Goal: Task Accomplishment & Management: Manage account settings

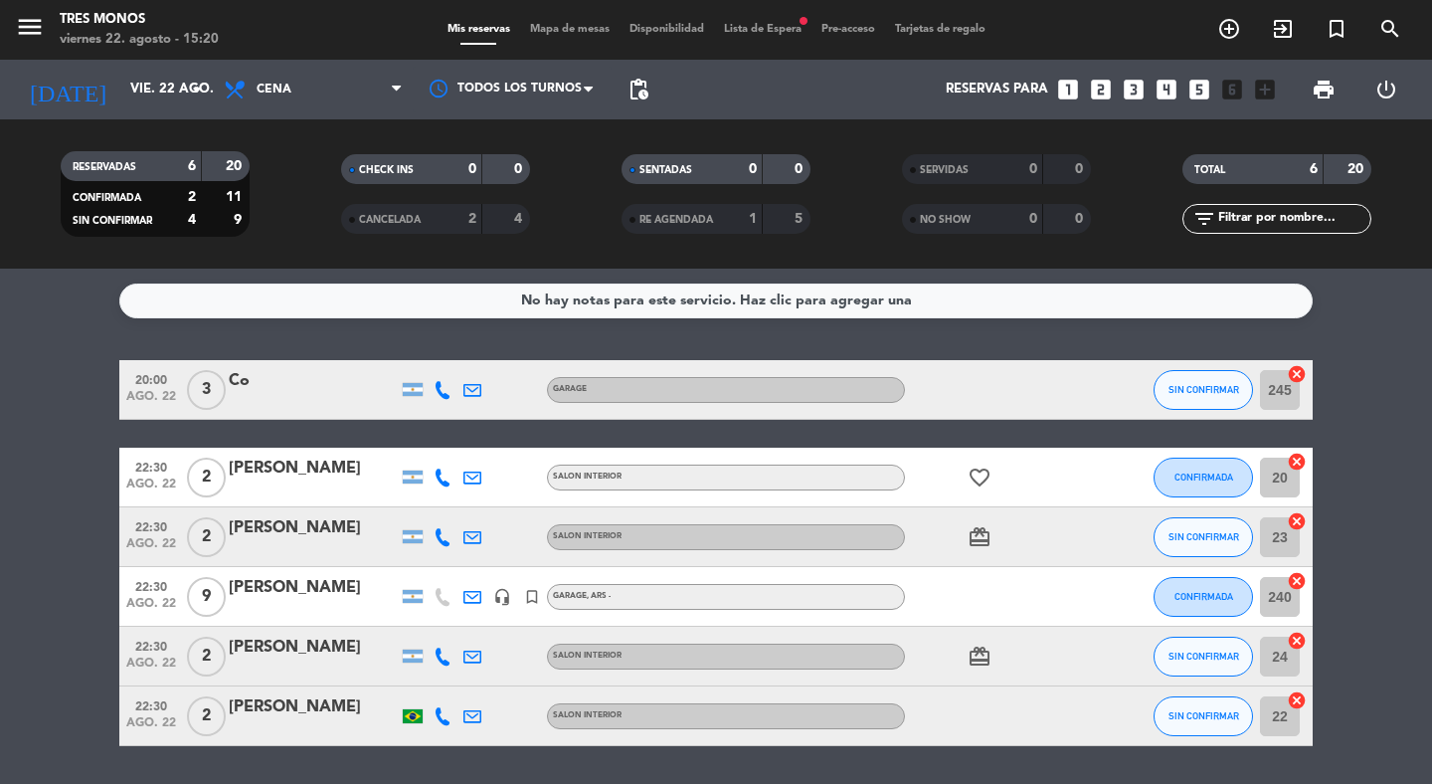
scroll to position [62, 0]
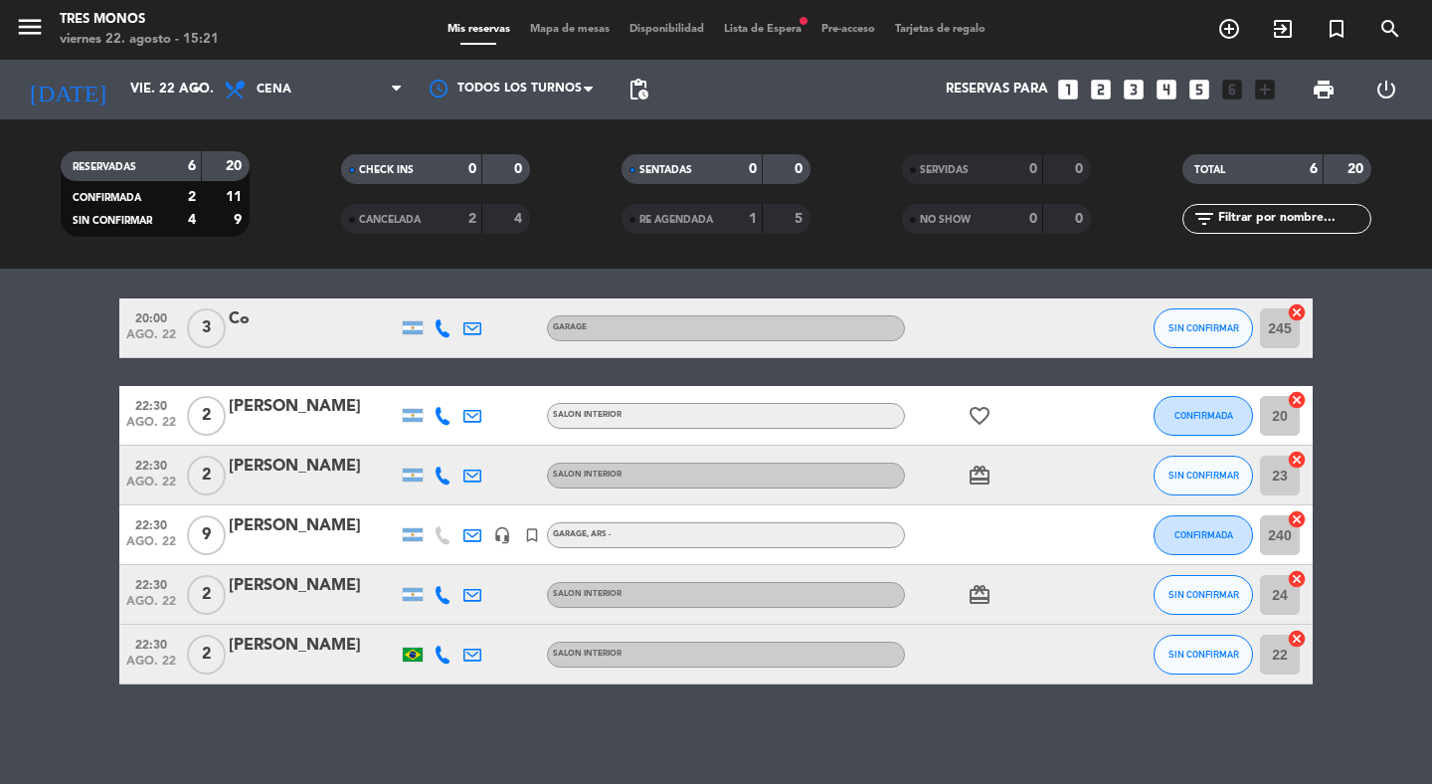
click at [499, 540] on icon "headset_mic" at bounding box center [502, 535] width 18 height 18
click at [981, 588] on icon "card_giftcard" at bounding box center [980, 595] width 24 height 24
click at [984, 472] on icon "card_giftcard" at bounding box center [980, 476] width 24 height 24
click at [981, 404] on icon "favorite_border" at bounding box center [980, 416] width 24 height 24
click at [51, 532] on bookings-row "20:00 [DATE] 3 Co GARAGE SIN CONFIRMAR 245 cancel 22:30 [DATE] 2 [PERSON_NAME] …" at bounding box center [716, 491] width 1432 height 386
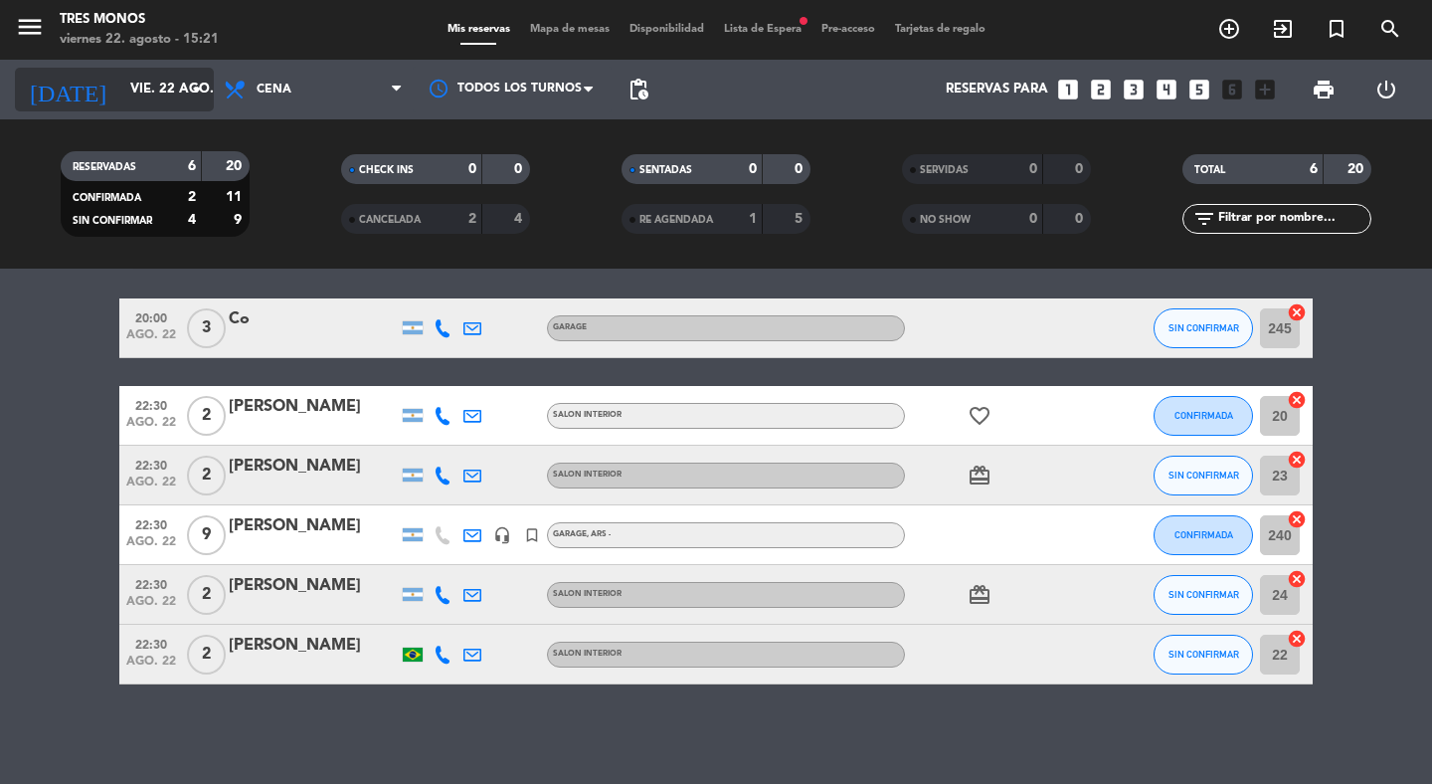
click at [143, 102] on input "vie. 22 ago." at bounding box center [207, 90] width 175 height 36
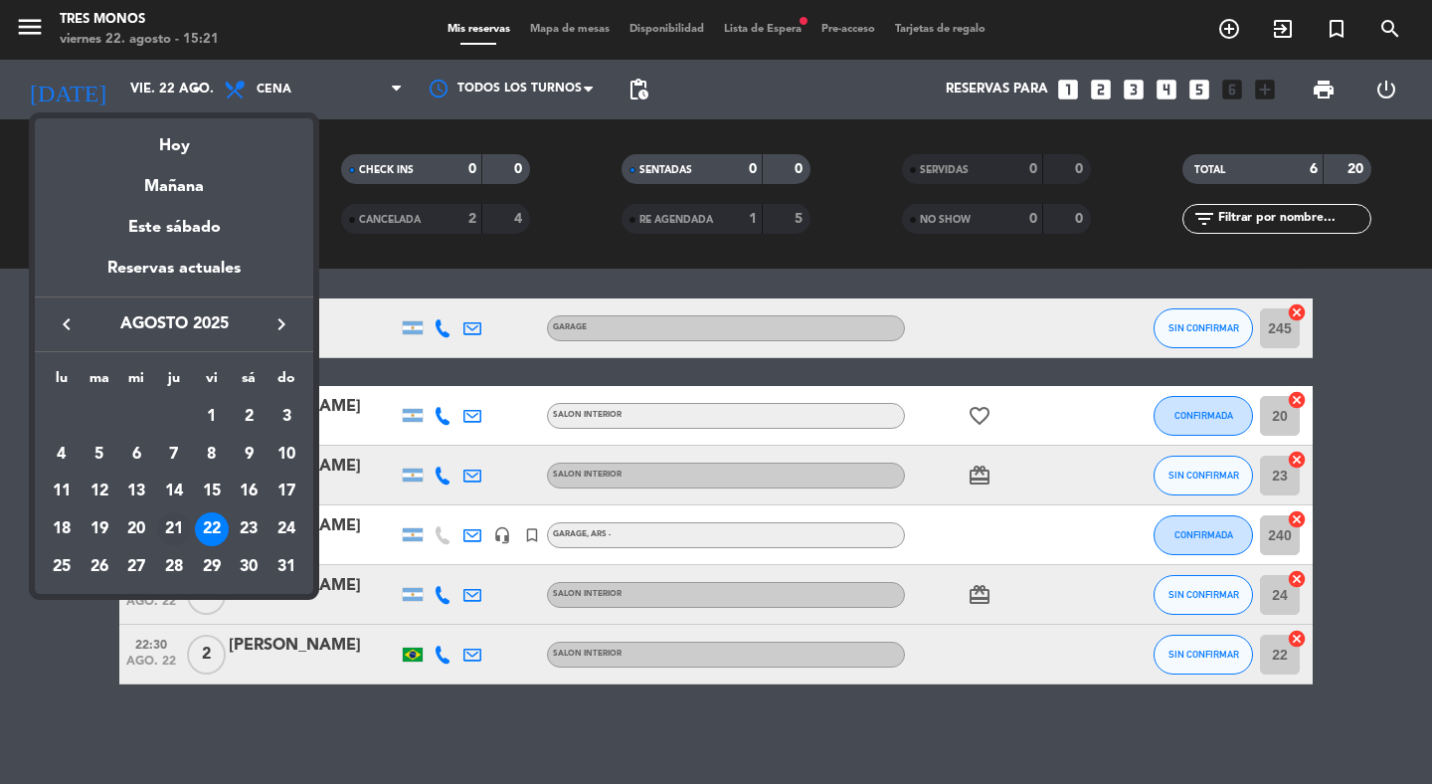
click at [175, 540] on div "21" at bounding box center [174, 529] width 34 height 34
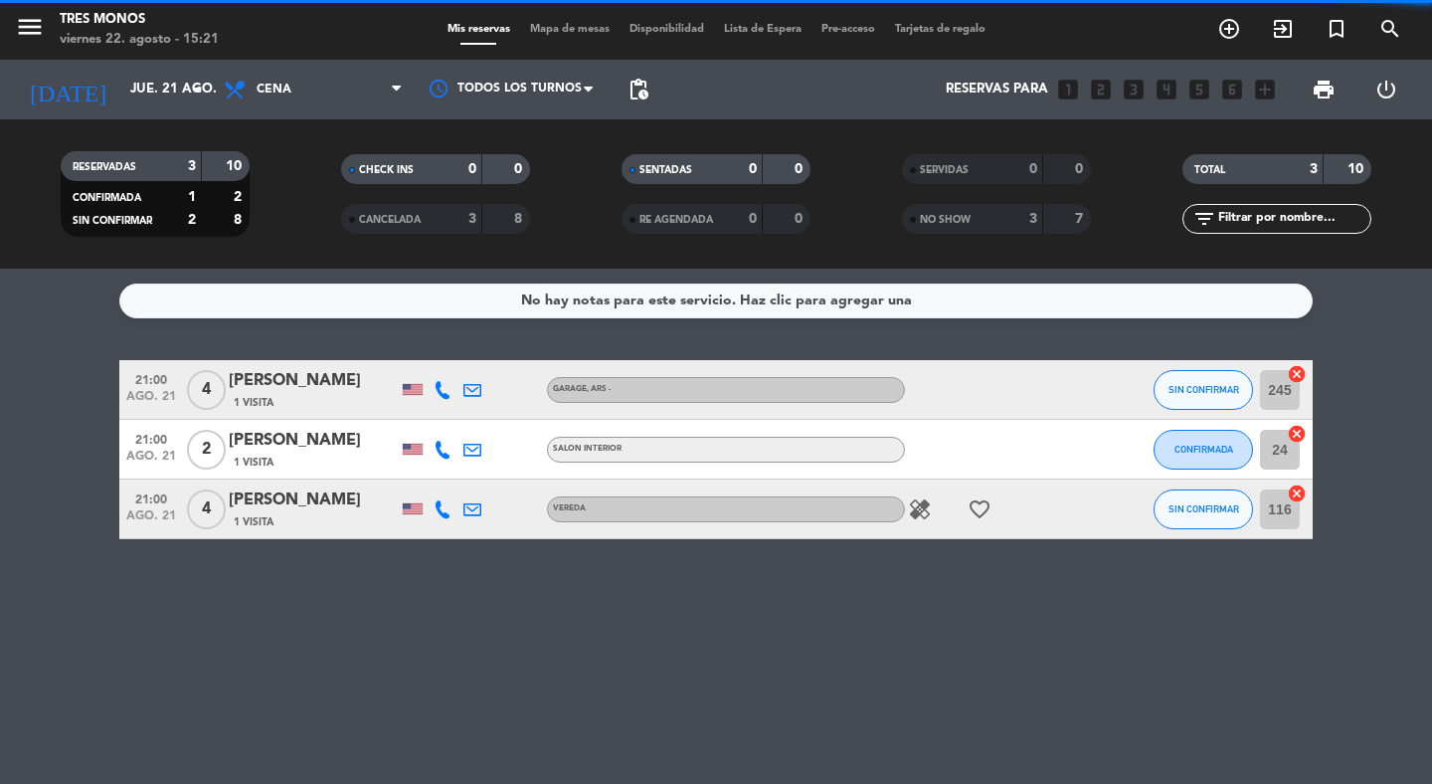
scroll to position [0, 0]
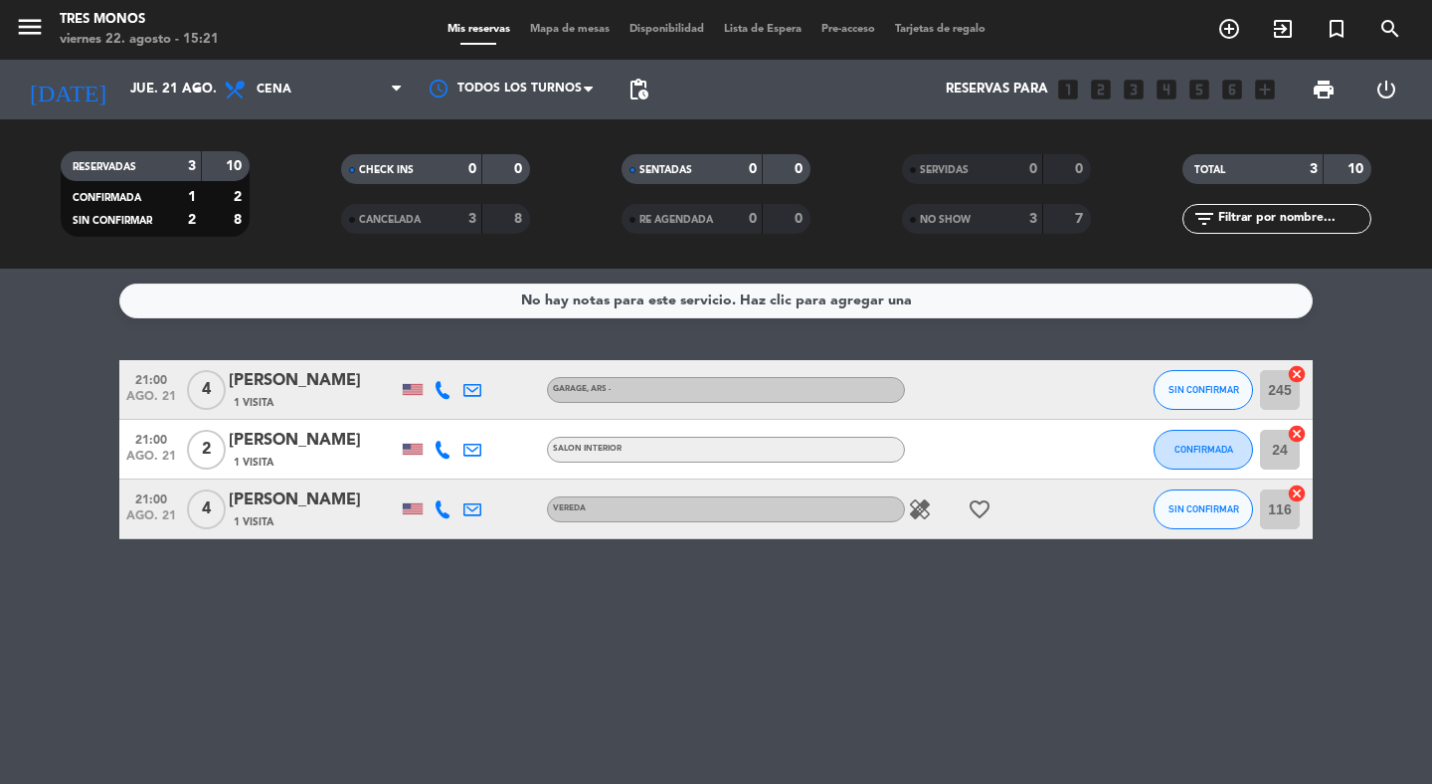
click at [501, 611] on div "No hay notas para este servicio. Haz clic para agregar una 21:00 [DATE] 4 [PERS…" at bounding box center [716, 526] width 1432 height 515
click at [917, 512] on icon "healing" at bounding box center [920, 509] width 24 height 24
click at [845, 572] on div "No hay notas para este servicio. Haz clic para agregar una 21:00 [DATE] 4 [PERS…" at bounding box center [716, 526] width 1432 height 515
click at [167, 97] on input "jue. 21 ago." at bounding box center [207, 90] width 175 height 36
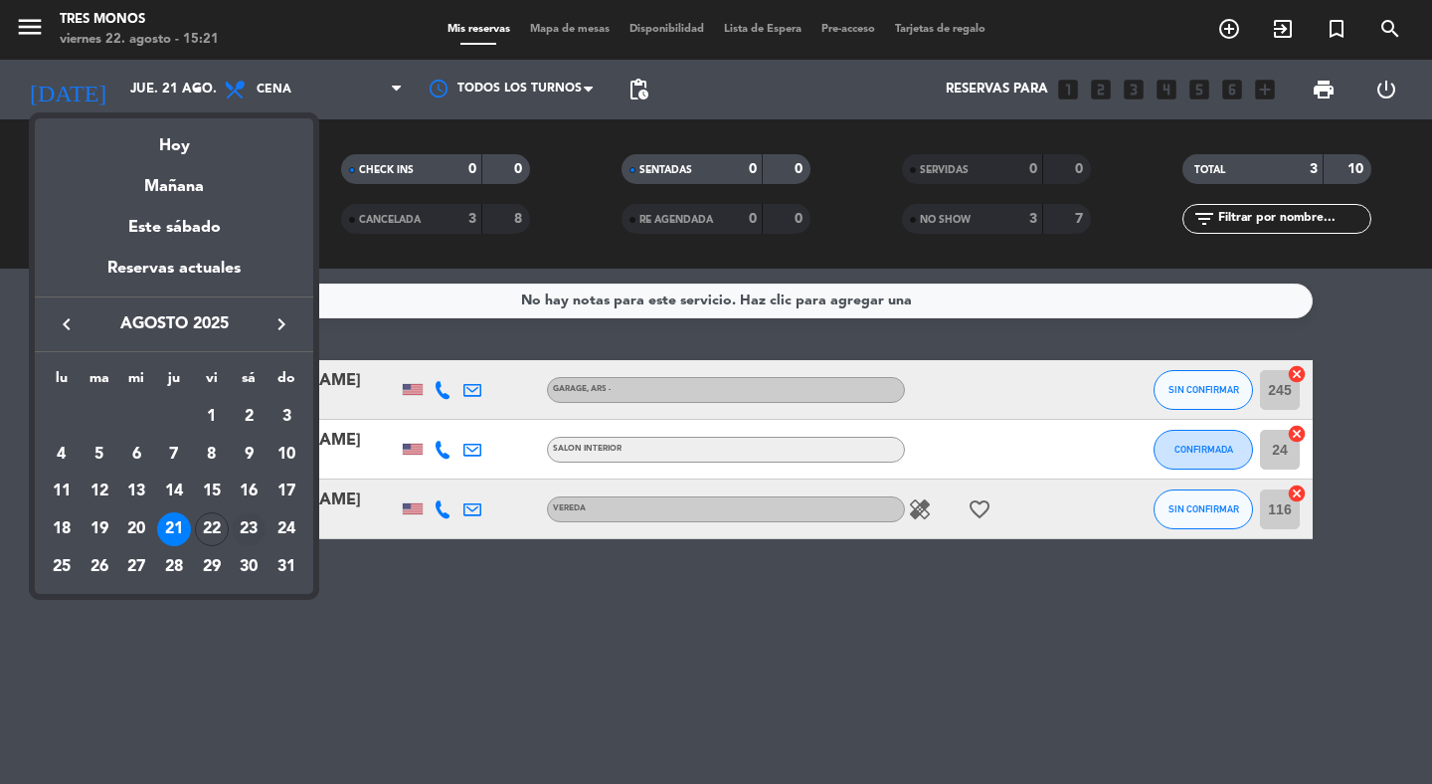
click at [251, 528] on div "23" at bounding box center [249, 529] width 34 height 34
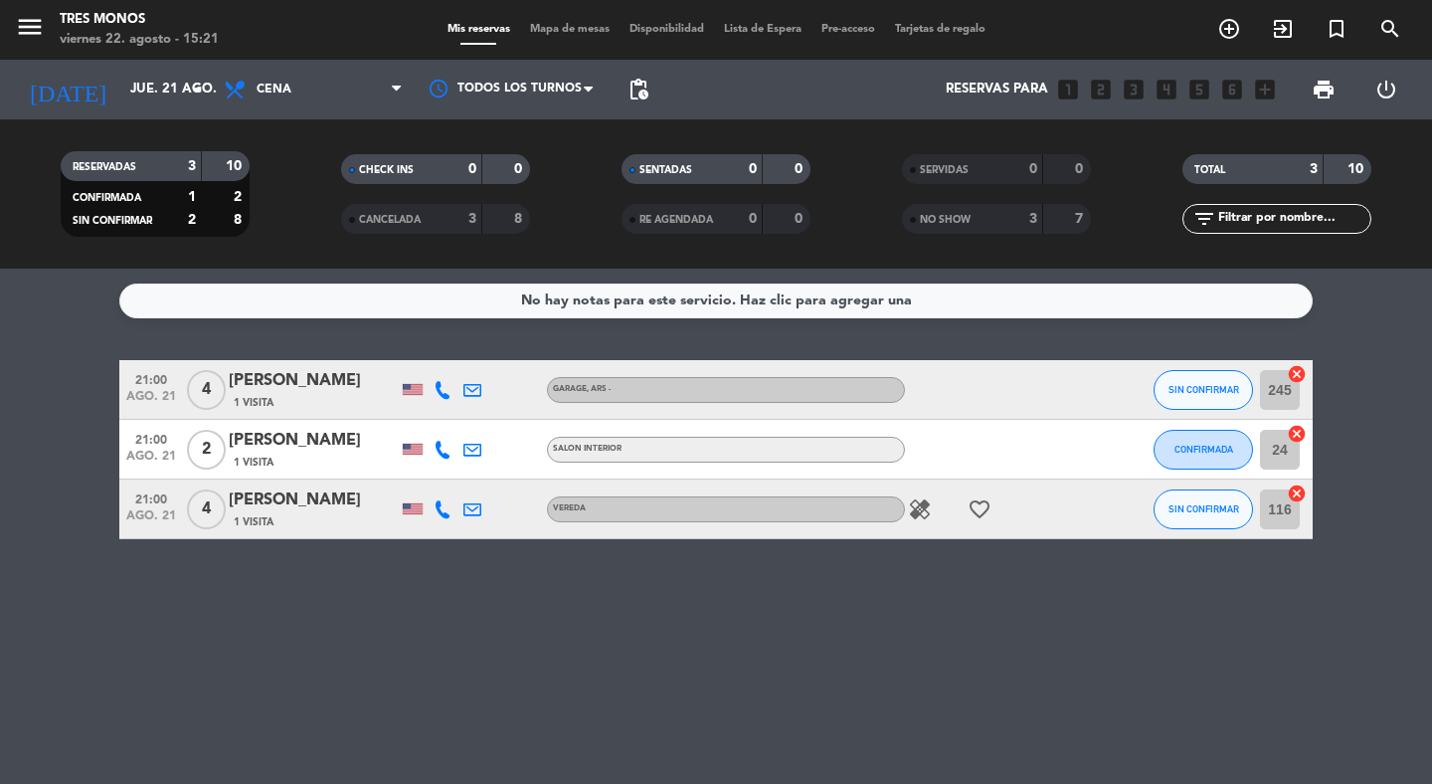
type input "sáb. 23 ago."
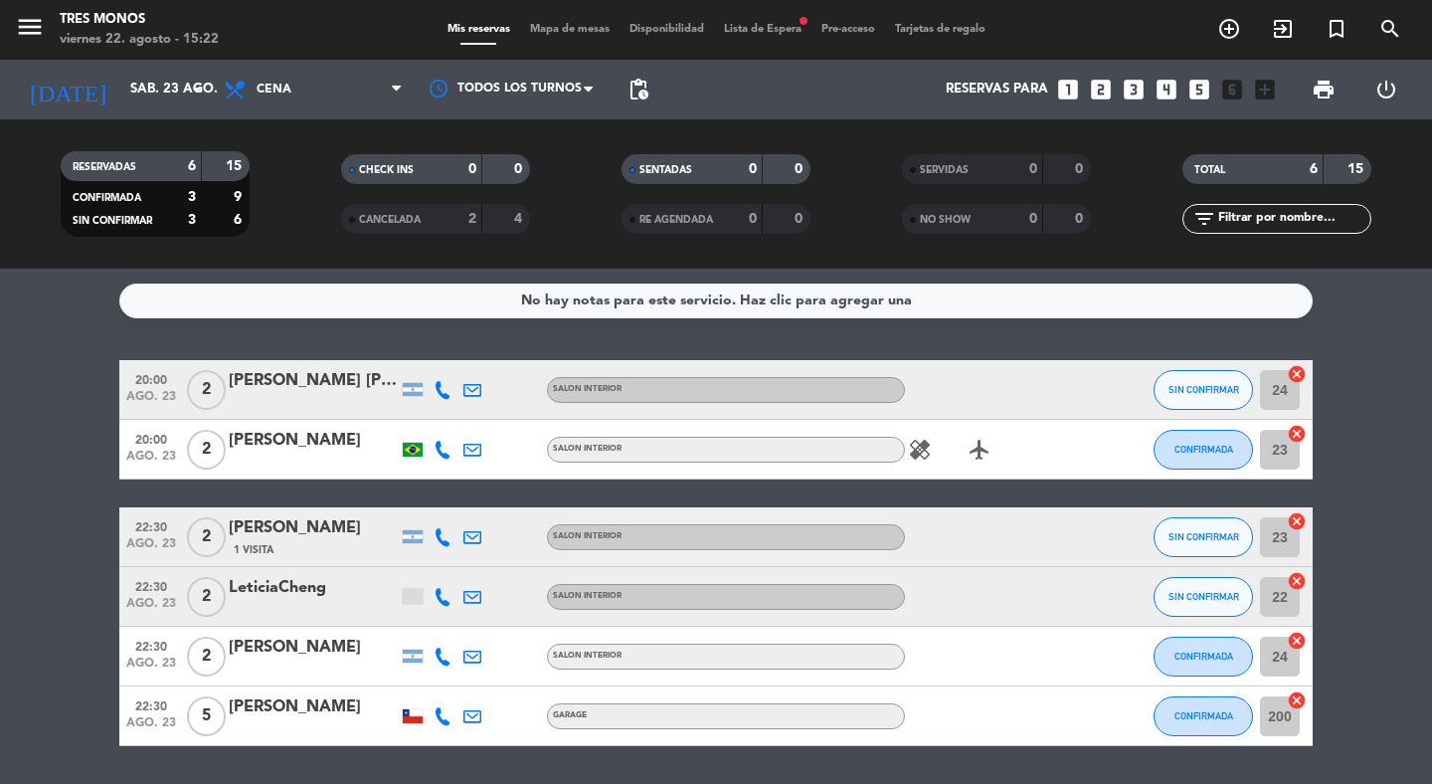
click at [925, 452] on icon "healing" at bounding box center [920, 450] width 24 height 24
click at [763, 39] on div "menu Tres Monos [DATE] 22. agosto - 15:22 Mis reservas Mapa de mesas Disponibil…" at bounding box center [716, 30] width 1432 height 60
